Goal: Entertainment & Leisure: Consume media (video, audio)

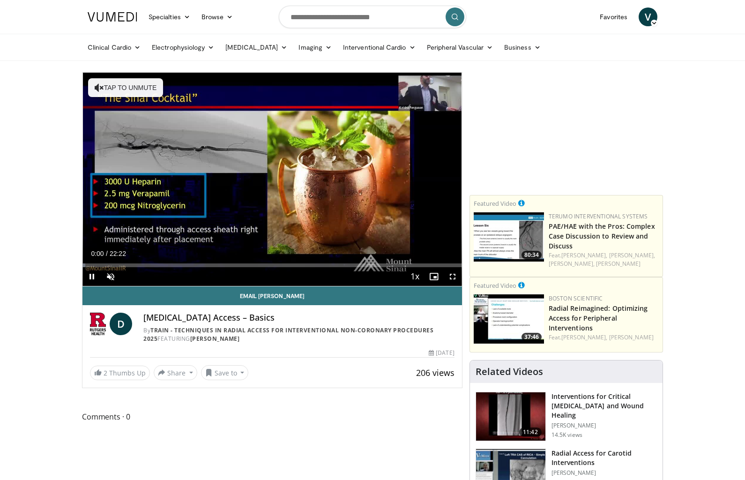
click at [126, 266] on div "Loaded : 0.68%" at bounding box center [271, 265] width 379 height 4
click at [144, 267] on div "Loaded : 1.48%" at bounding box center [271, 265] width 379 height 4
click at [92, 265] on div "Progress Bar" at bounding box center [115, 265] width 66 height 4
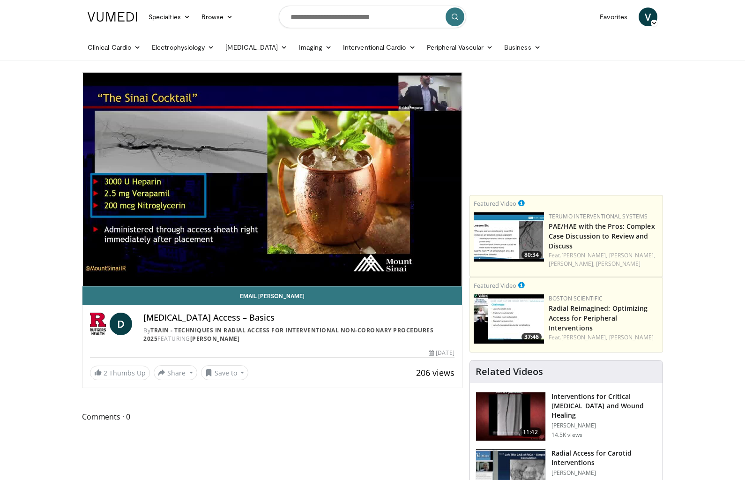
click at [437, 254] on div "30 seconds Tap to unmute" at bounding box center [271, 179] width 379 height 213
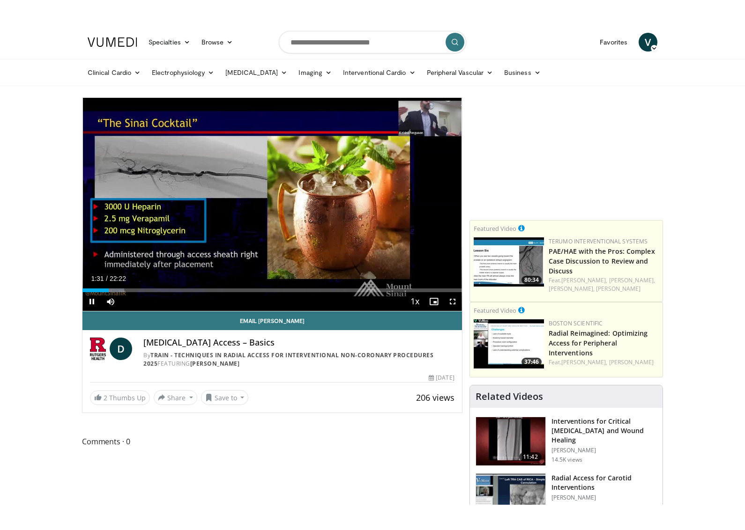
scroll to position [15, 0]
